Goal: Information Seeking & Learning: Learn about a topic

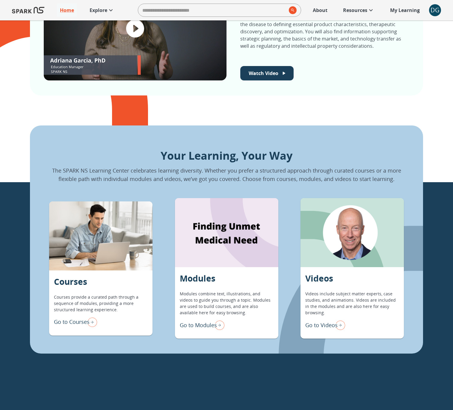
scroll to position [313, 0]
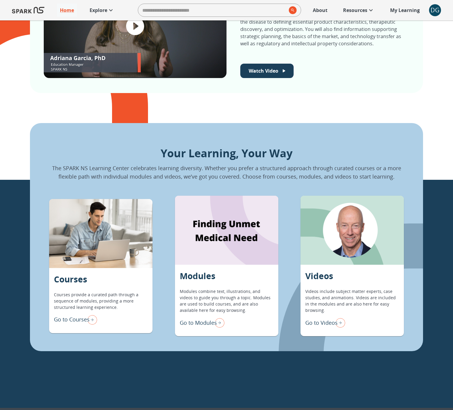
click at [207, 321] on p "Go to Modules" at bounding box center [198, 323] width 37 height 8
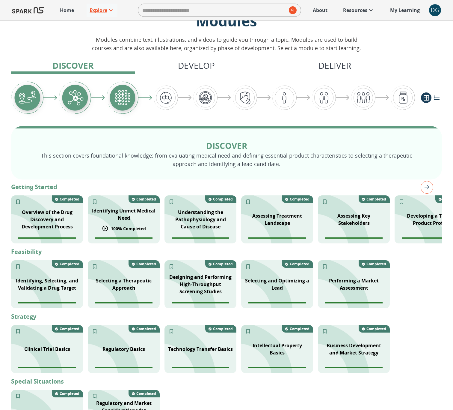
scroll to position [28, 0]
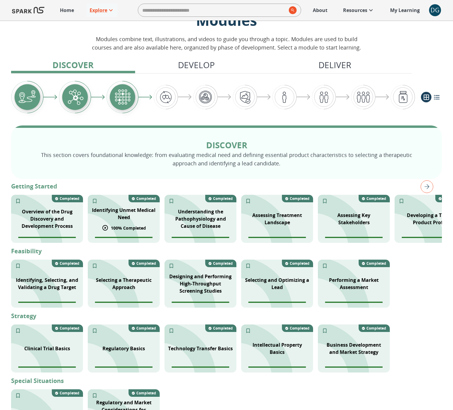
click at [124, 225] on p "100 % Completed" at bounding box center [128, 228] width 35 height 6
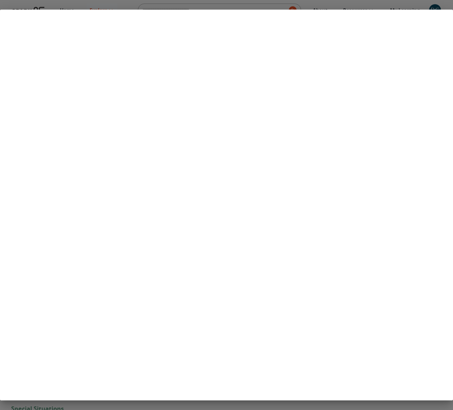
scroll to position [342, 0]
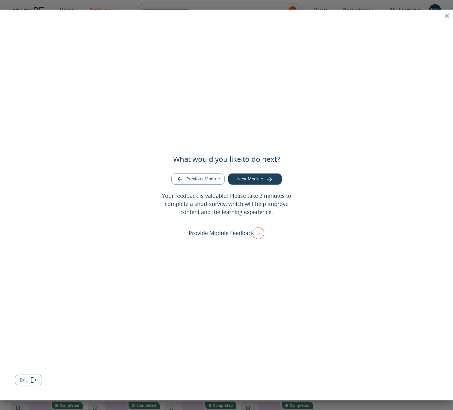
click at [445, 14] on icon "close" at bounding box center [447, 15] width 4 height 4
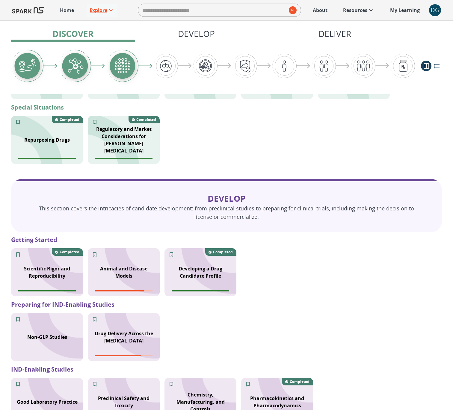
scroll to position [301, 0]
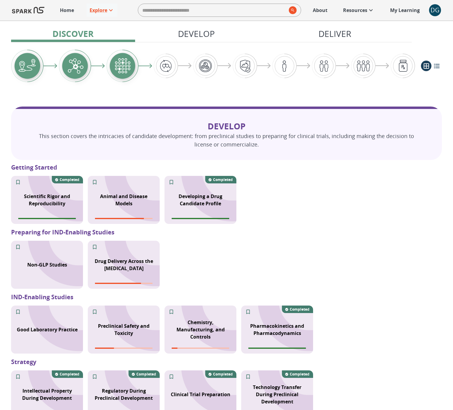
scroll to position [374, 0]
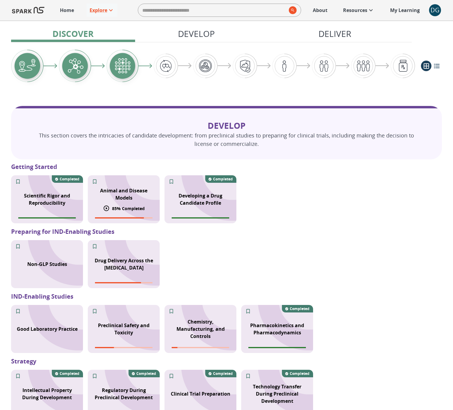
click at [121, 182] on div "Animal and Disease Models 85 % Completed" at bounding box center [124, 199] width 72 height 48
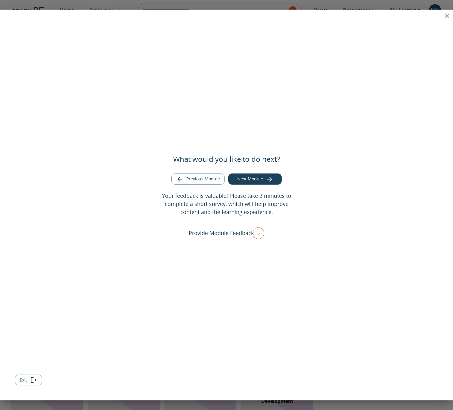
click at [445, 17] on icon "close" at bounding box center [447, 15] width 7 height 7
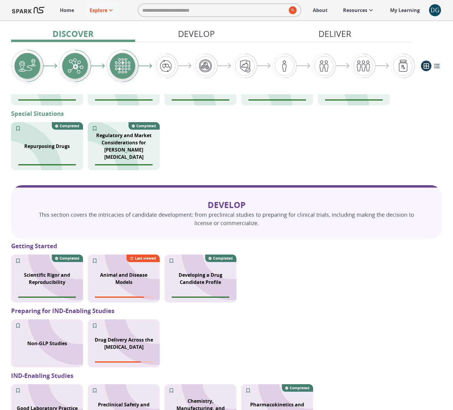
scroll to position [303, 0]
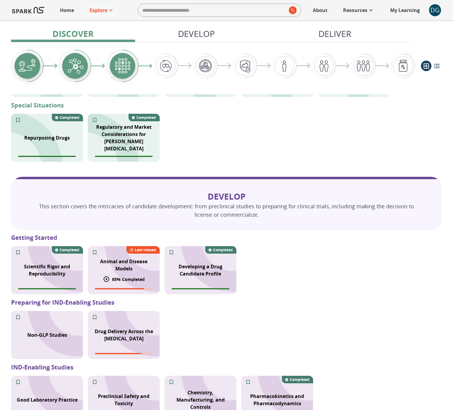
click at [118, 259] on p "Animal and Disease Models" at bounding box center [123, 265] width 65 height 14
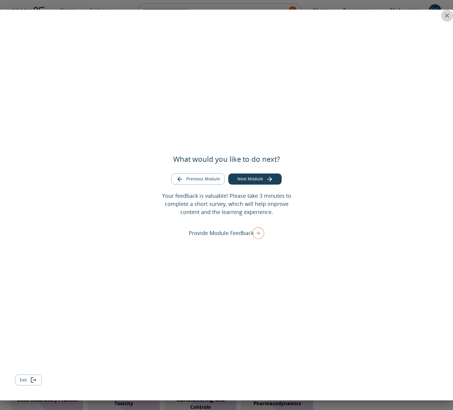
click at [444, 15] on icon "close" at bounding box center [447, 15] width 7 height 7
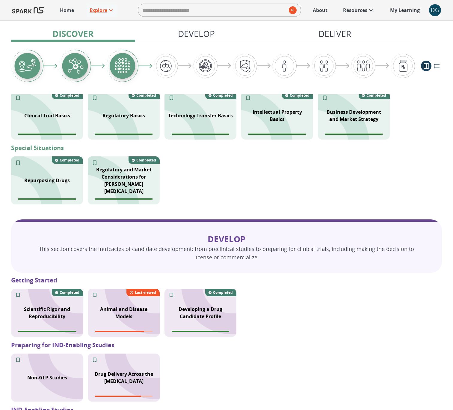
scroll to position [260, 0]
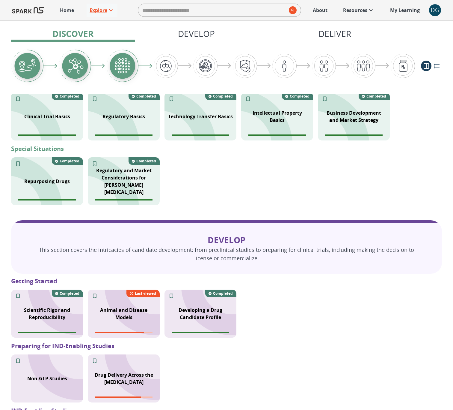
click at [438, 11] on div "DG" at bounding box center [436, 10] width 12 height 12
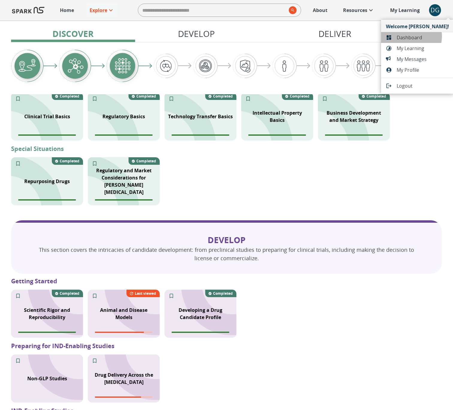
click at [403, 36] on span "Dashboard" at bounding box center [423, 37] width 52 height 7
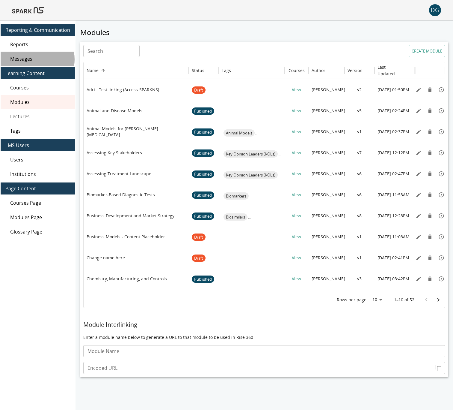
click at [31, 59] on span "Messages" at bounding box center [40, 58] width 60 height 7
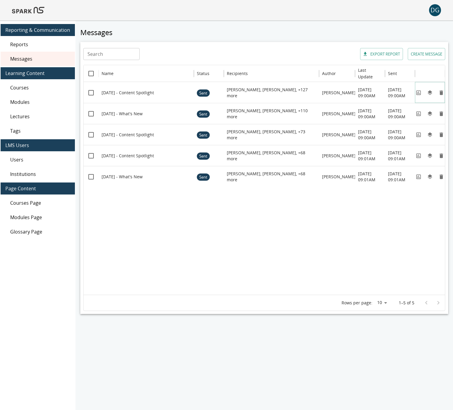
click at [422, 94] on button "View" at bounding box center [419, 92] width 9 height 9
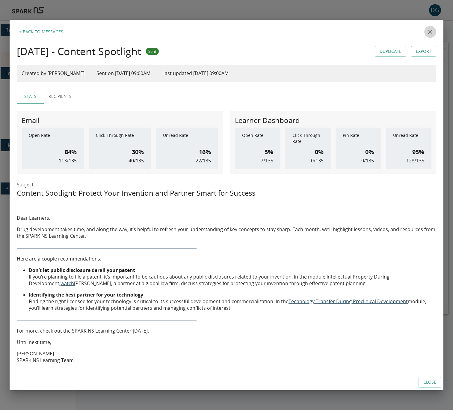
click at [432, 32] on icon "close" at bounding box center [430, 31] width 7 height 7
